Goal: Task Accomplishment & Management: Use online tool/utility

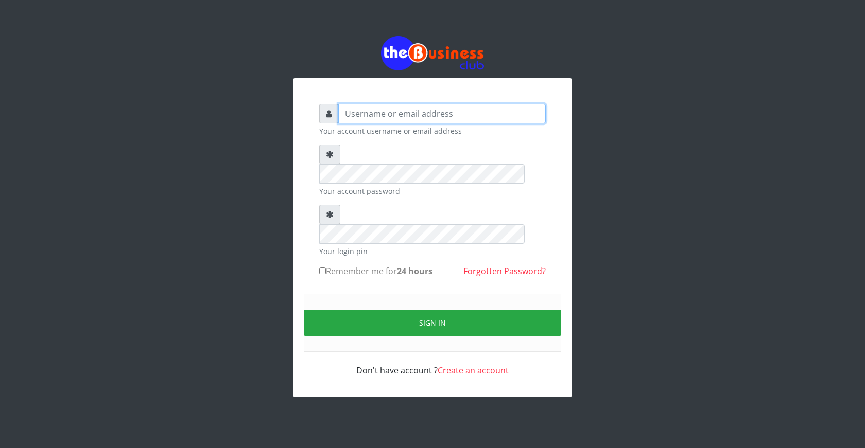
type input "ogooluwaireoluwa@gmail.com"
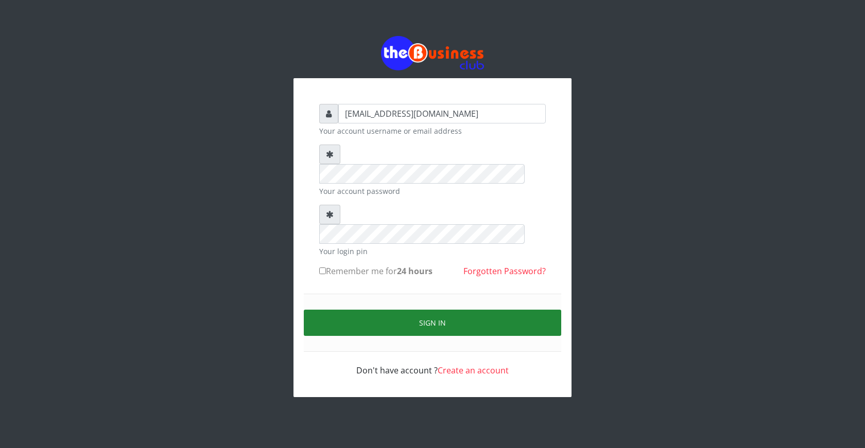
click at [433, 310] on button "Sign in" at bounding box center [432, 323] width 257 height 26
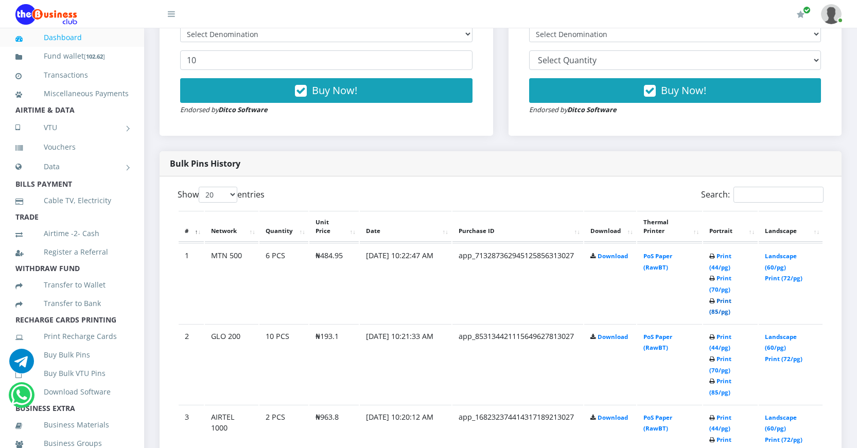
click at [714, 311] on link "Print (85/pg)" at bounding box center [720, 306] width 22 height 19
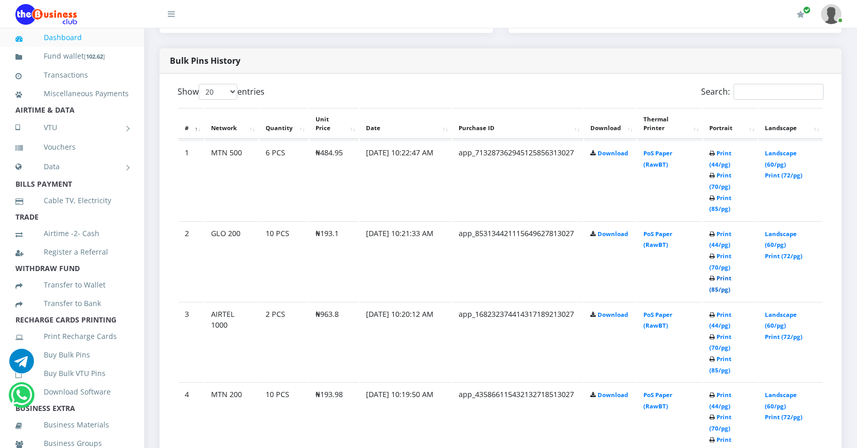
click at [713, 289] on link "Print (85/pg)" at bounding box center [720, 283] width 22 height 19
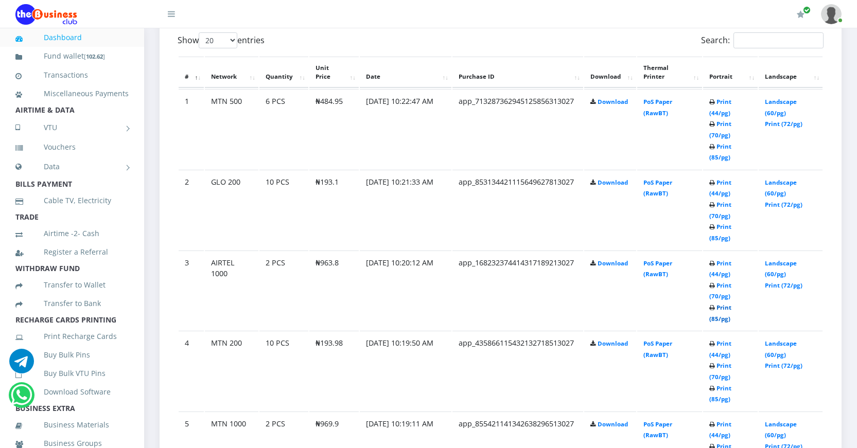
scroll to position [617, 0]
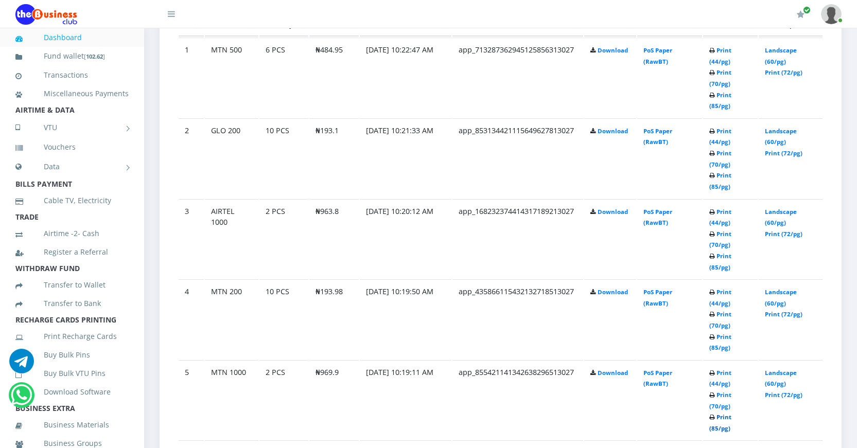
click at [715, 428] on link "Print (85/pg)" at bounding box center [720, 422] width 22 height 19
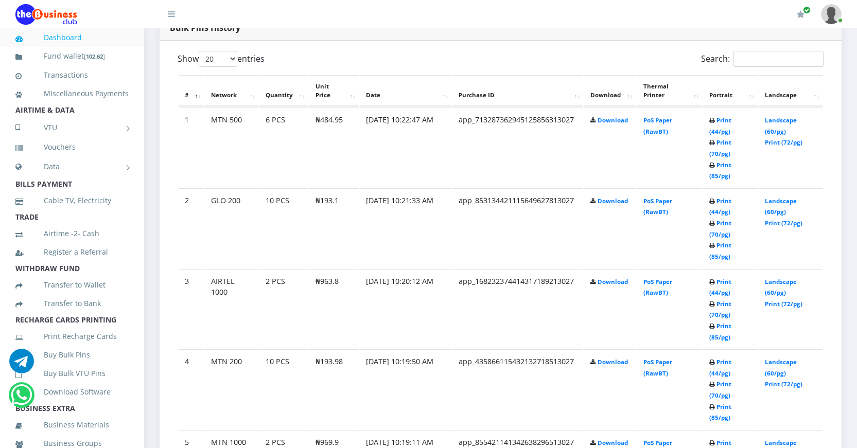
scroll to position [565, 0]
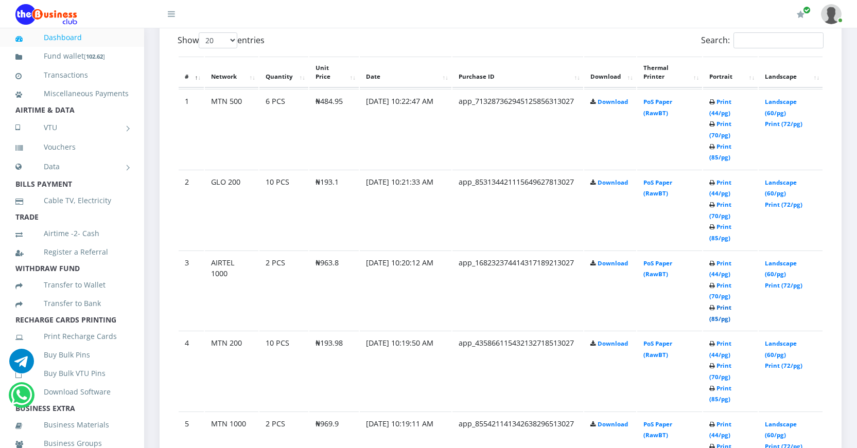
click at [712, 317] on link "Print (85/pg)" at bounding box center [720, 313] width 22 height 19
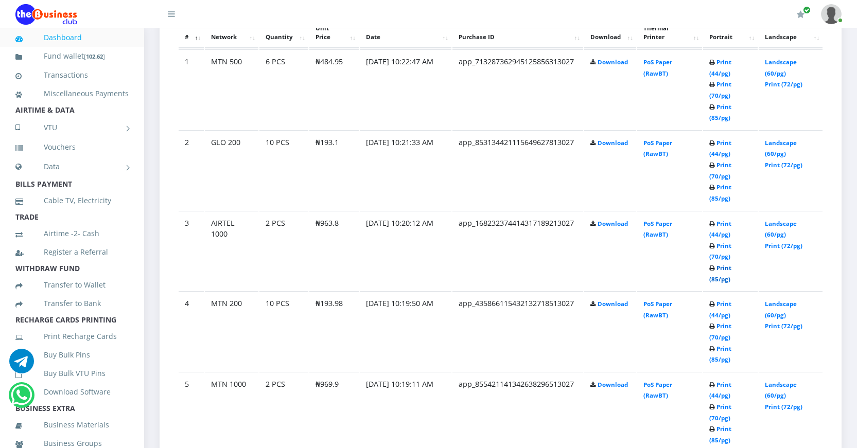
scroll to position [617, 0]
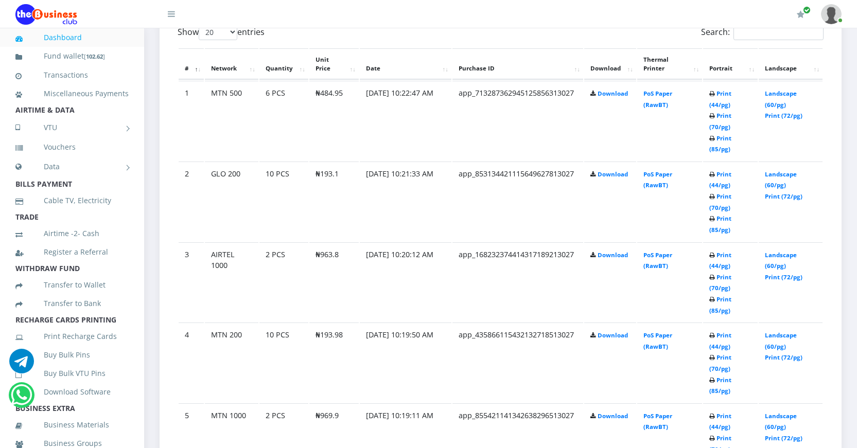
scroll to position [617, 0]
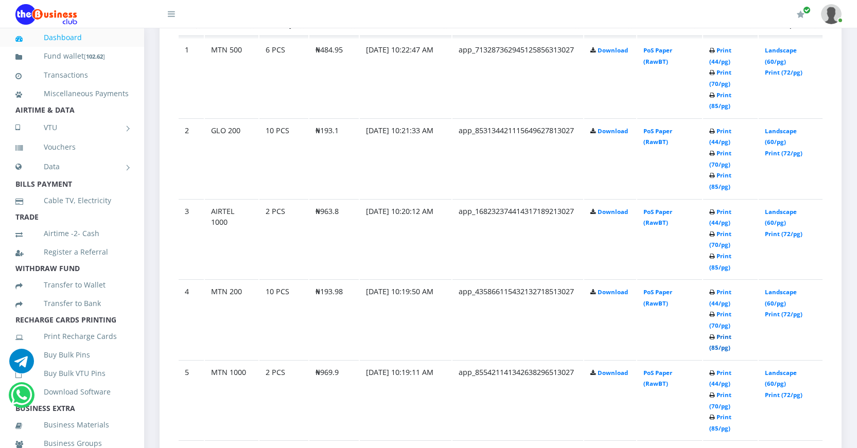
click at [715, 347] on link "Print (85/pg)" at bounding box center [720, 342] width 22 height 19
